Goal: Task Accomplishment & Management: Manage account settings

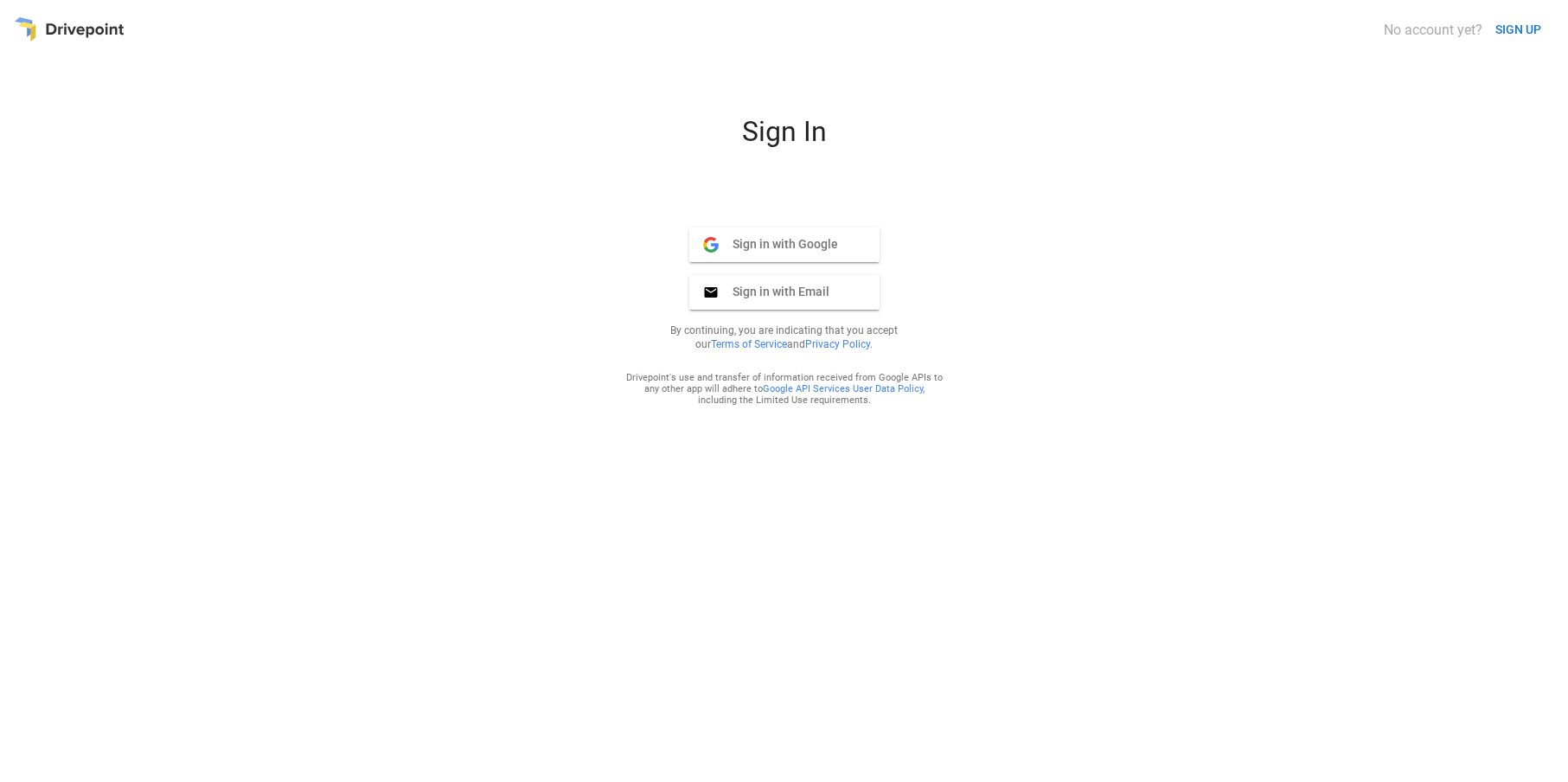
click at [827, 241] on span "Sign in with Google" at bounding box center [778, 244] width 119 height 16
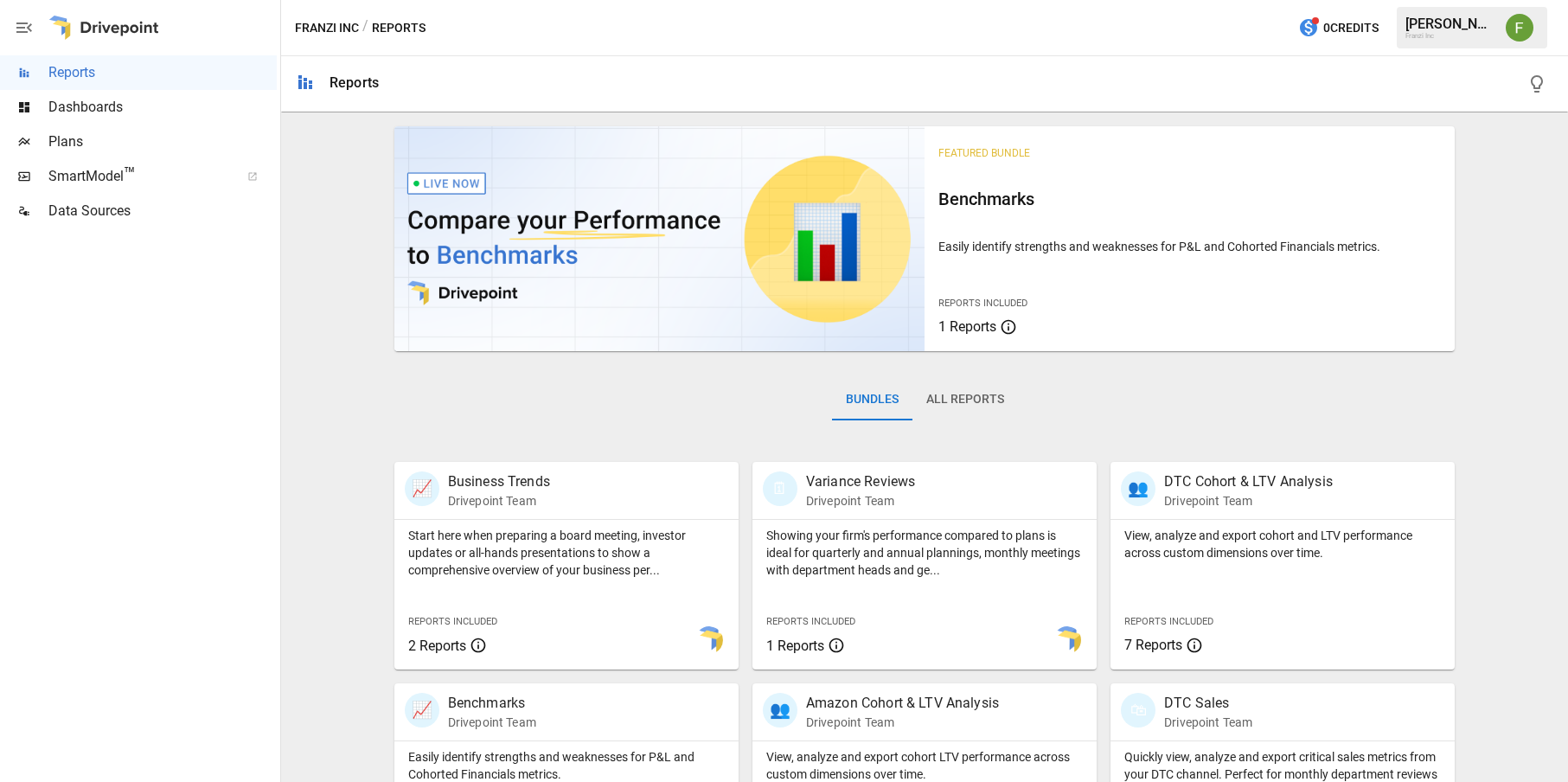
click at [221, 105] on span "Dashboards" at bounding box center [162, 107] width 228 height 21
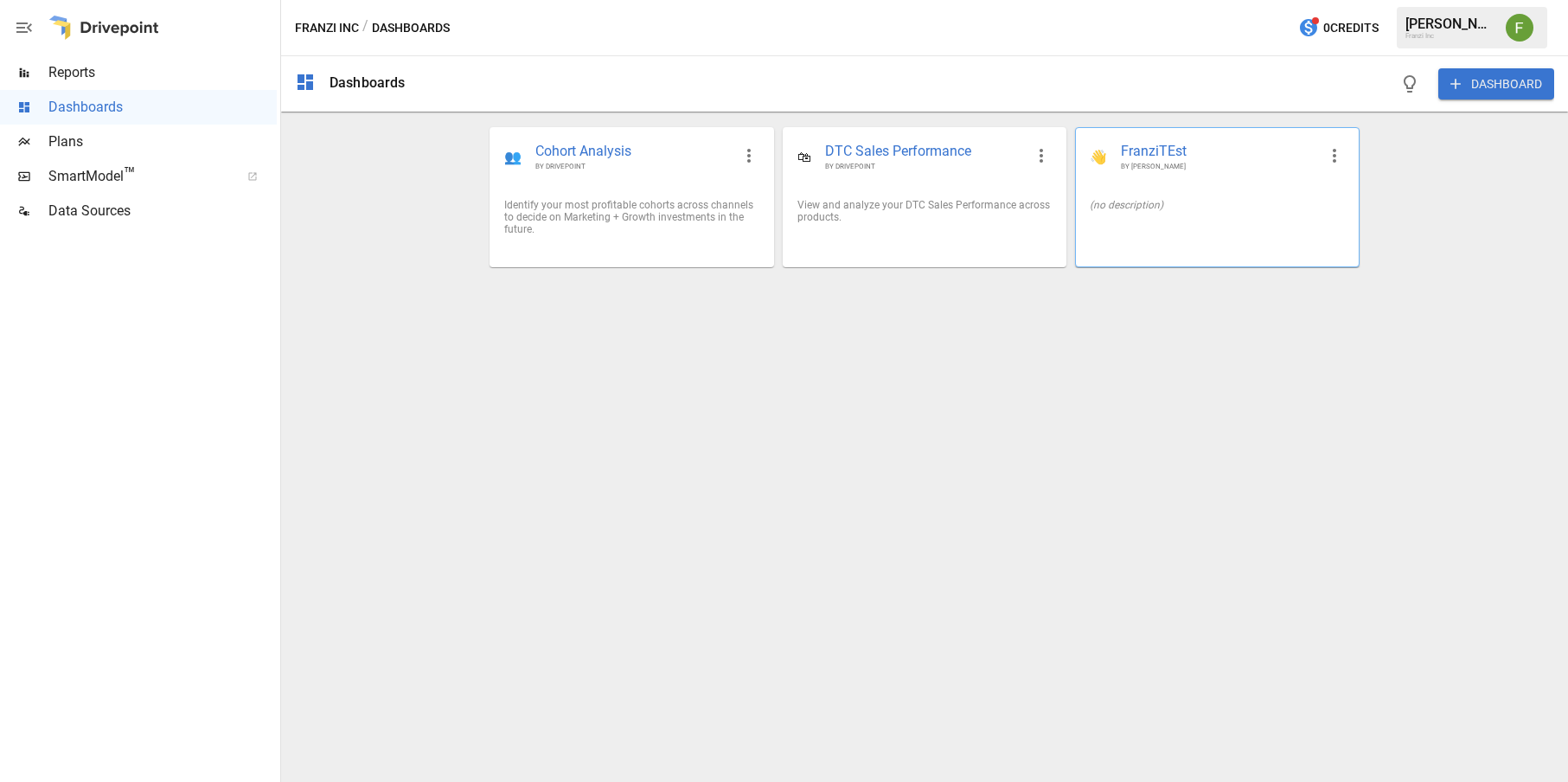
click at [1337, 156] on icon "button" at bounding box center [1334, 155] width 21 height 21
click at [1347, 262] on li "Delete" at bounding box center [1360, 258] width 86 height 32
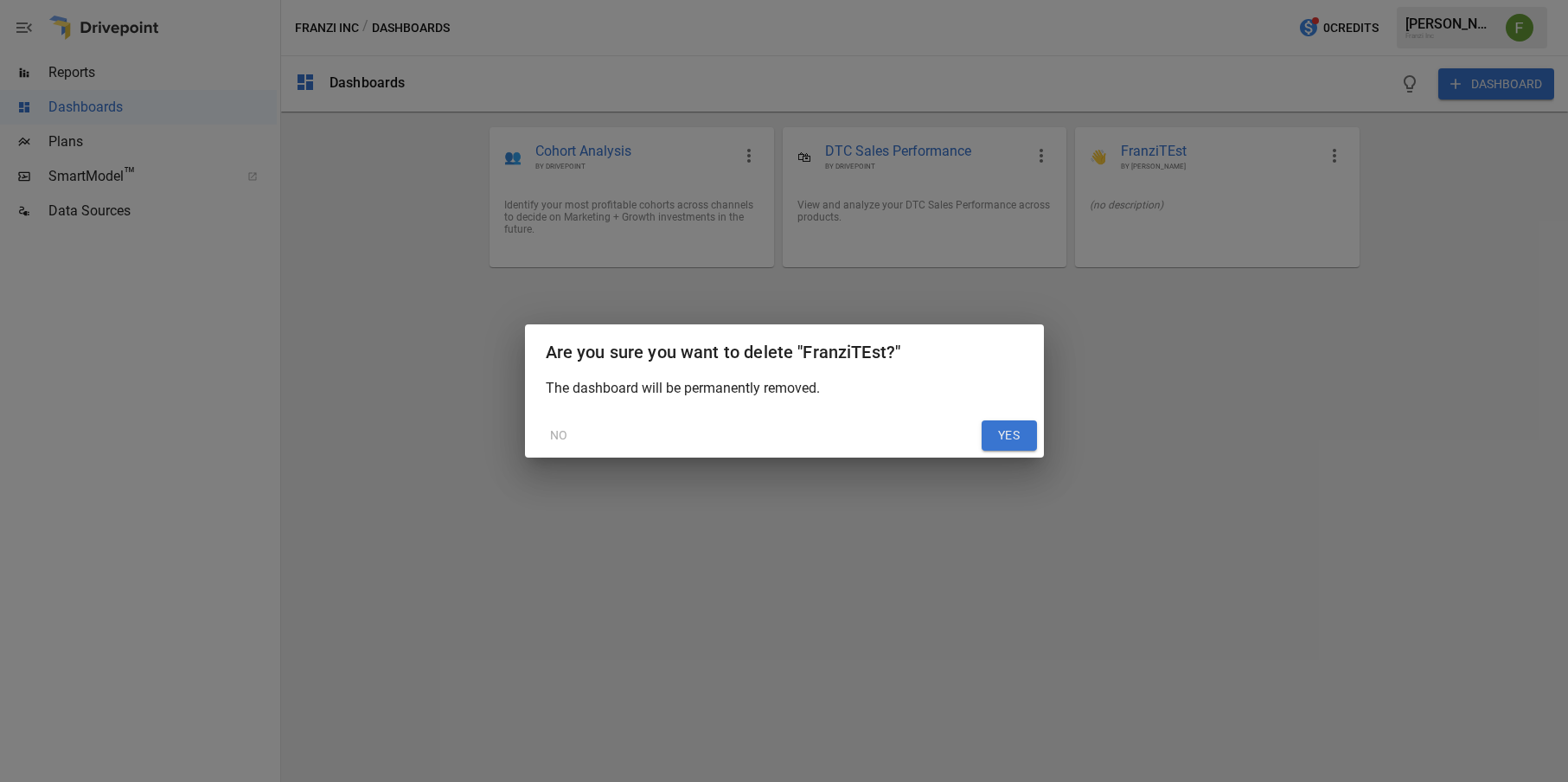
click at [1019, 430] on button "YES" at bounding box center [1009, 436] width 55 height 32
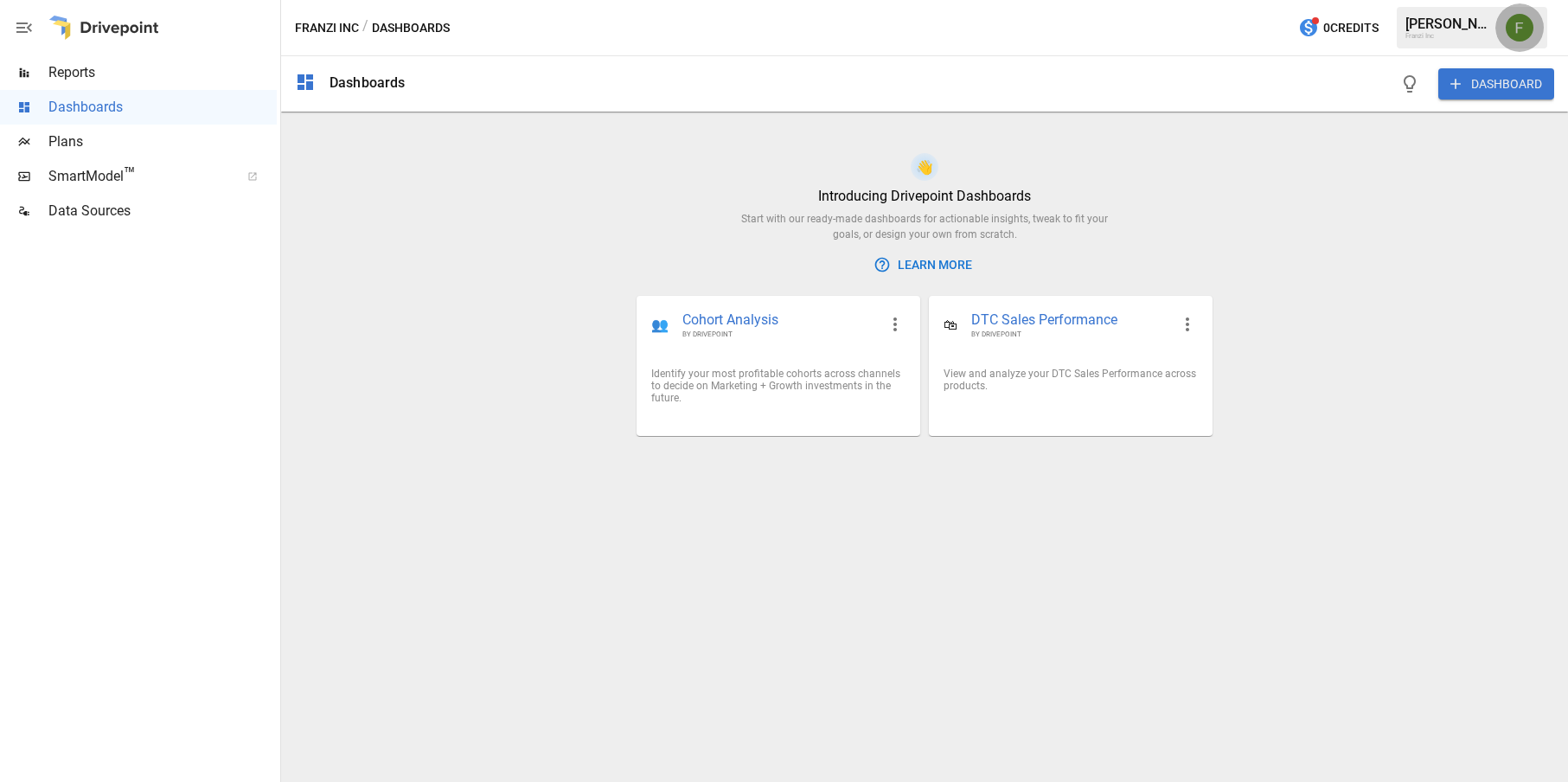
click at [1532, 22] on button "button" at bounding box center [1520, 28] width 48 height 48
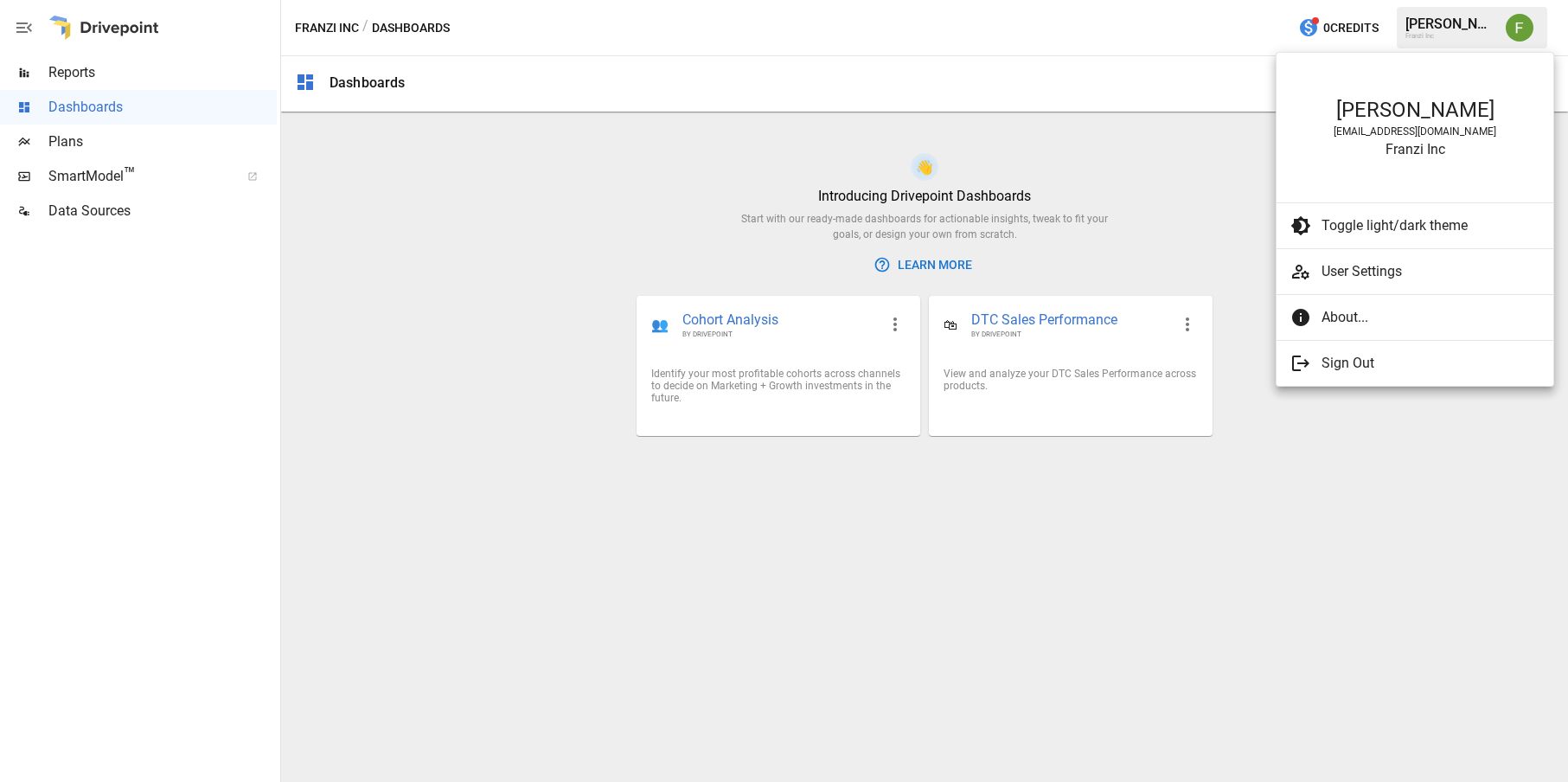
click at [1344, 344] on ul "[PERSON_NAME] [EMAIL_ADDRESS][DOMAIN_NAME] Franzi Inc Toggle light/dark theme U…" at bounding box center [1415, 218] width 276 height 333
click at [1343, 360] on span "Sign Out" at bounding box center [1431, 362] width 218 height 21
